Goal: Navigation & Orientation: Find specific page/section

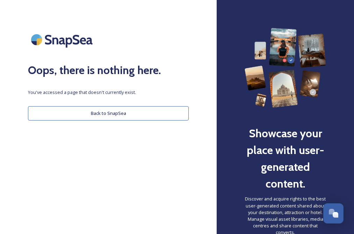
click at [124, 111] on button "Back to SnapSea" at bounding box center [108, 113] width 161 height 14
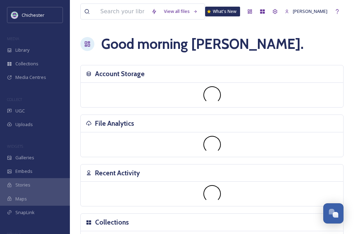
click at [99, 115] on div "File Analytics" at bounding box center [212, 123] width 262 height 17
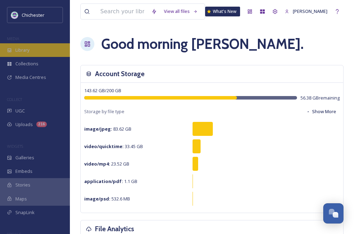
click at [33, 51] on div "Library" at bounding box center [35, 50] width 70 height 14
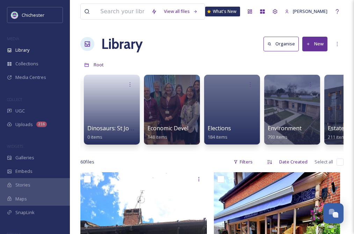
scroll to position [0, 1129]
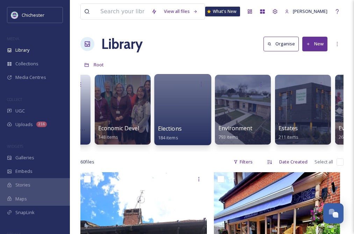
click at [182, 109] on div at bounding box center [182, 109] width 57 height 71
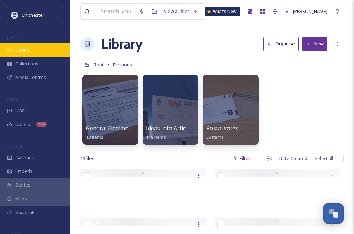
click at [29, 54] on div "Library" at bounding box center [35, 50] width 70 height 14
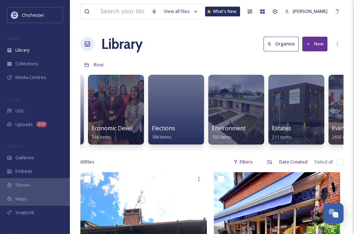
scroll to position [0, 1174]
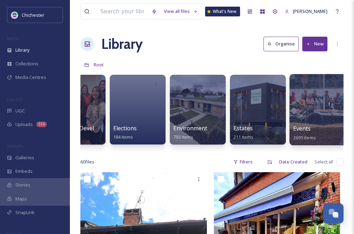
click at [314, 115] on div at bounding box center [317, 109] width 57 height 71
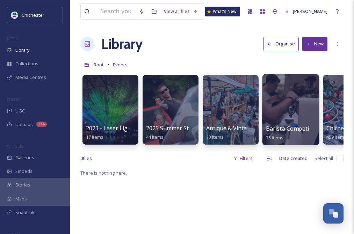
click at [289, 107] on div at bounding box center [290, 109] width 57 height 71
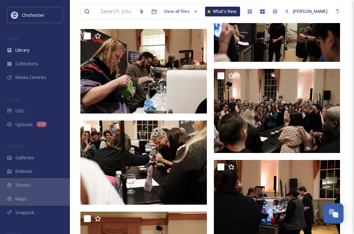
scroll to position [2139, 0]
